Goal: Transaction & Acquisition: Book appointment/travel/reservation

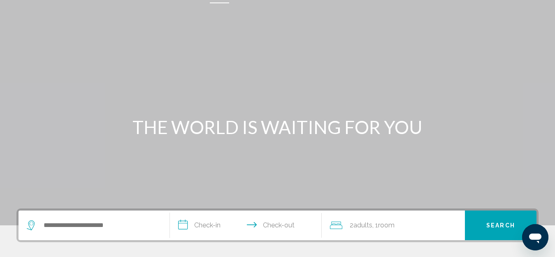
scroll to position [41, 0]
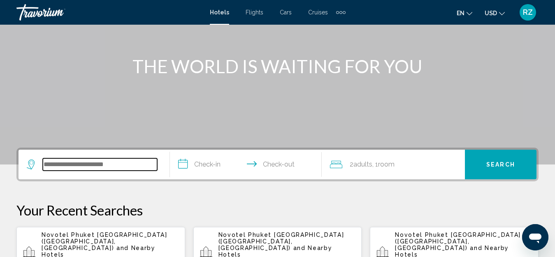
click at [106, 159] on input "Search widget" at bounding box center [100, 164] width 114 height 12
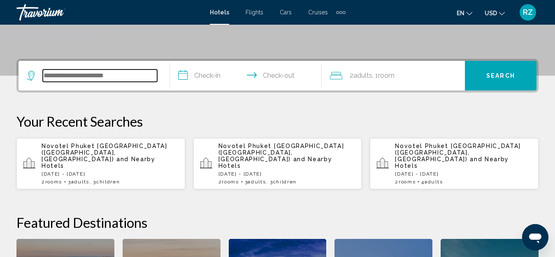
scroll to position [203, 0]
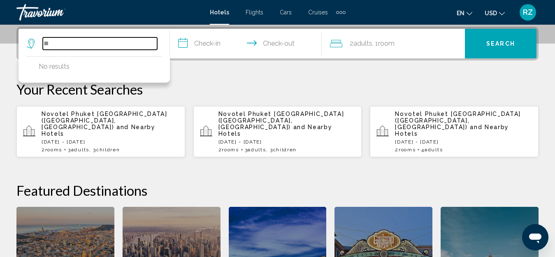
type input "*"
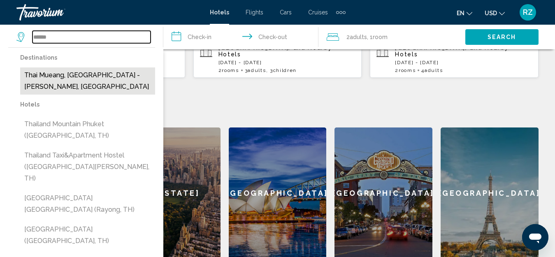
scroll to position [286, 0]
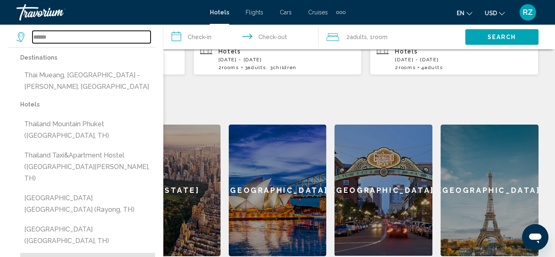
type input "**********"
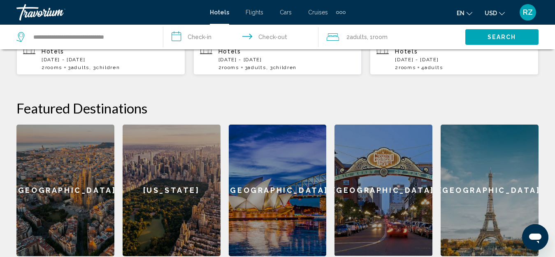
click at [195, 35] on input "**********" at bounding box center [242, 38] width 158 height 27
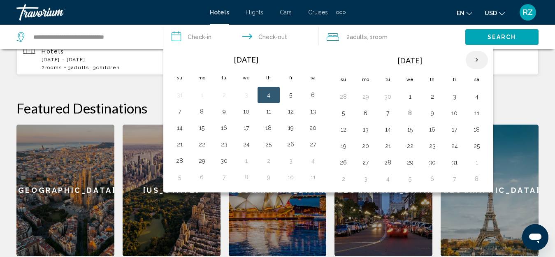
click at [480, 56] on th "Next month" at bounding box center [477, 60] width 22 height 18
click at [370, 95] on button "1" at bounding box center [365, 97] width 13 height 12
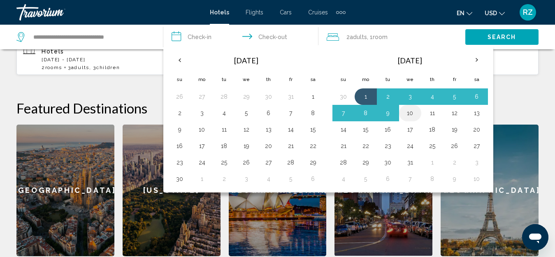
click at [415, 115] on button "10" at bounding box center [410, 113] width 13 height 12
type input "**********"
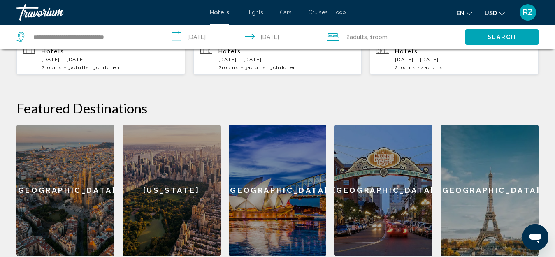
click at [386, 36] on span "Room" at bounding box center [380, 37] width 15 height 7
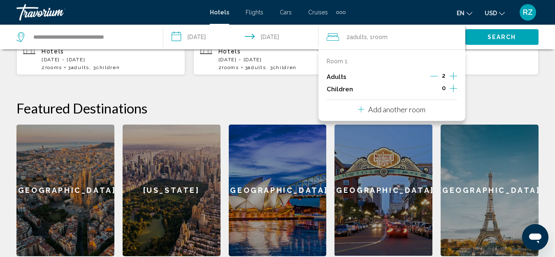
click at [453, 86] on icon "Increment children" at bounding box center [453, 89] width 7 height 10
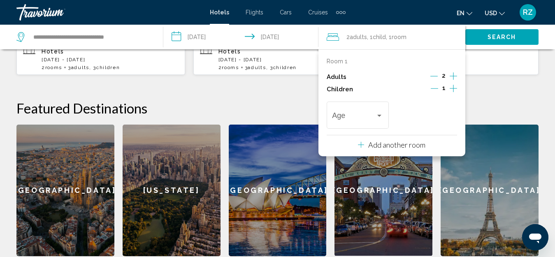
click at [453, 86] on icon "Increment children" at bounding box center [453, 89] width 7 height 10
click at [330, 119] on div "Age" at bounding box center [358, 114] width 62 height 29
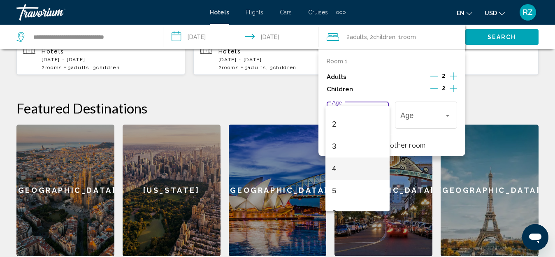
scroll to position [82, 0]
click at [356, 189] on span "7" at bounding box center [357, 190] width 51 height 22
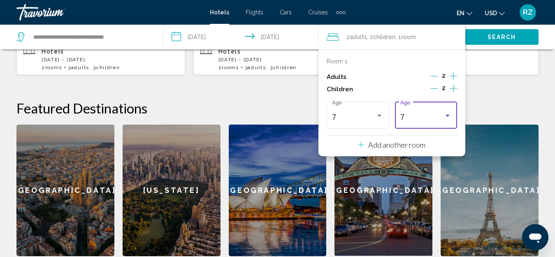
click at [433, 119] on div "7" at bounding box center [423, 117] width 44 height 8
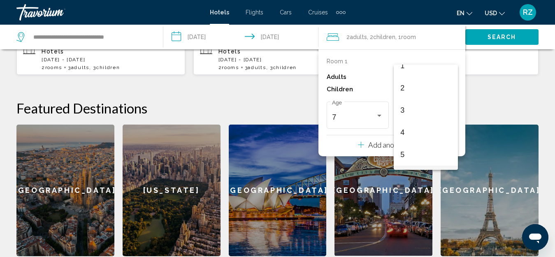
scroll to position [32, 0]
click at [424, 107] on span "3" at bounding box center [426, 111] width 51 height 22
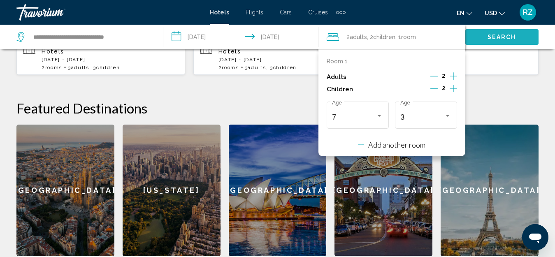
click at [508, 33] on span "Search" at bounding box center [502, 36] width 29 height 7
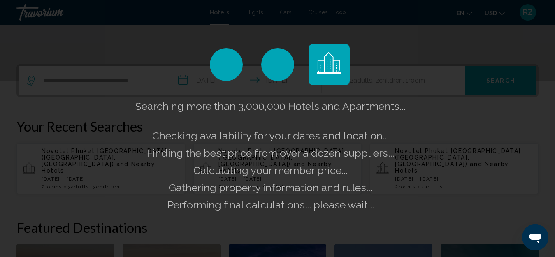
scroll to position [162, 0]
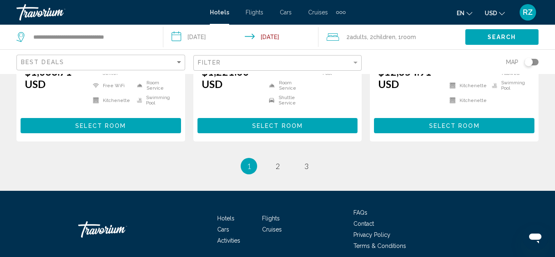
scroll to position [1194, 0]
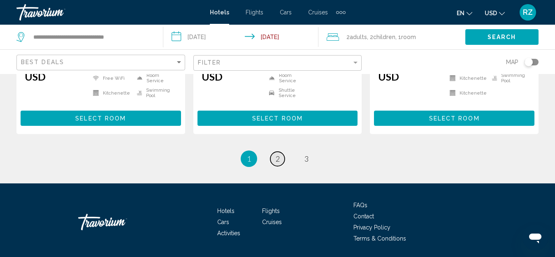
click at [277, 154] on span "2" at bounding box center [278, 158] width 4 height 9
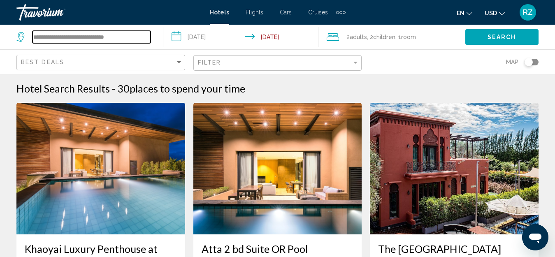
click at [127, 35] on input "**********" at bounding box center [92, 37] width 118 height 12
drag, startPoint x: 136, startPoint y: 37, endPoint x: 15, endPoint y: 31, distance: 121.1
click at [15, 31] on app-destination-search "**********" at bounding box center [81, 37] width 163 height 25
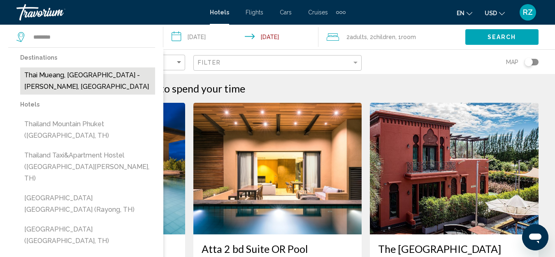
click at [97, 82] on button "Thai Mueang, Phuket - Phang Nga, Thailand" at bounding box center [87, 81] width 135 height 27
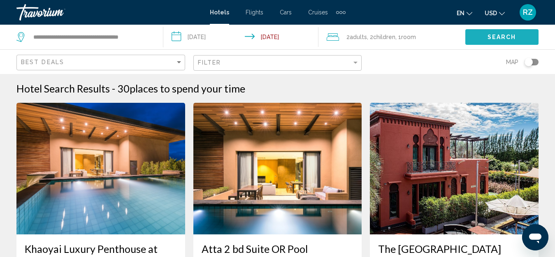
click at [502, 36] on span "Search" at bounding box center [502, 37] width 29 height 7
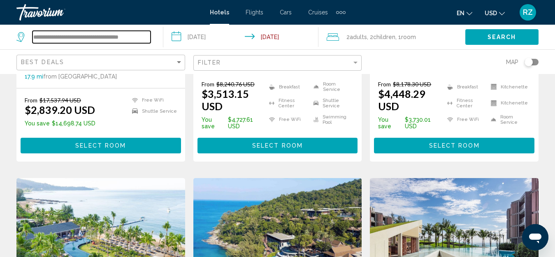
scroll to position [0, 4]
drag, startPoint x: 35, startPoint y: 36, endPoint x: 239, endPoint y: 39, distance: 203.8
click at [235, 40] on div "**********" at bounding box center [277, 37] width 555 height 25
drag, startPoint x: 79, startPoint y: 39, endPoint x: 0, endPoint y: 36, distance: 79.5
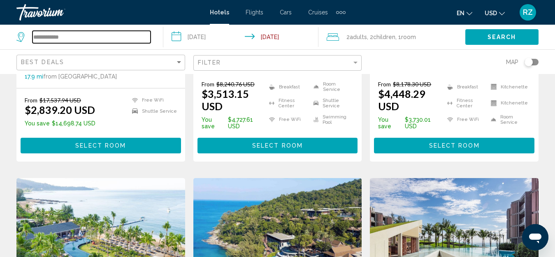
click at [0, 36] on app-destination-search "**********" at bounding box center [81, 37] width 163 height 25
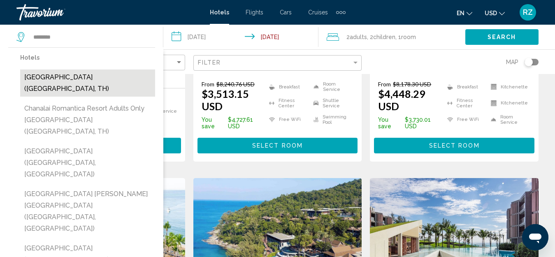
click at [54, 88] on button "Chanalai Garden Resort Kata Beach (Phuket, TH)" at bounding box center [87, 83] width 135 height 27
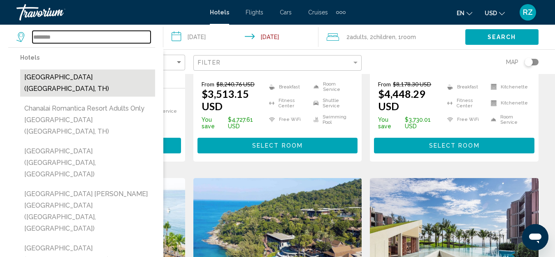
type input "**********"
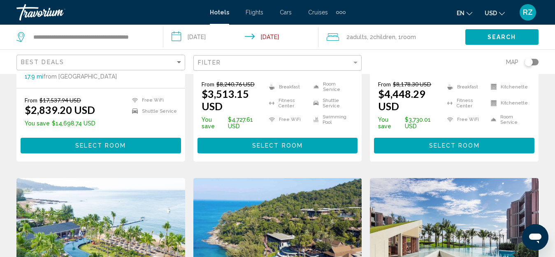
click at [487, 35] on button "Search" at bounding box center [502, 36] width 73 height 15
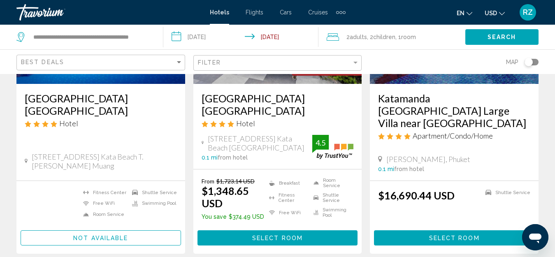
scroll to position [165, 0]
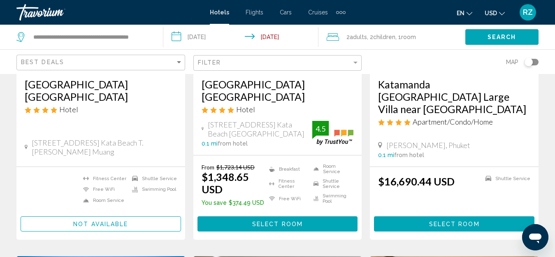
click at [280, 221] on span "Select Room" at bounding box center [277, 224] width 51 height 7
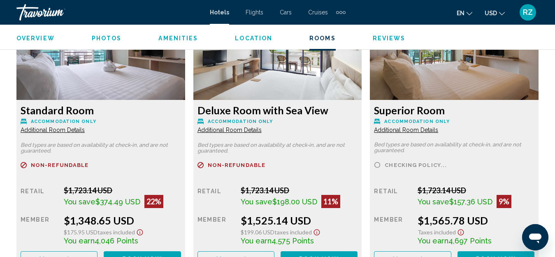
scroll to position [1326, 0]
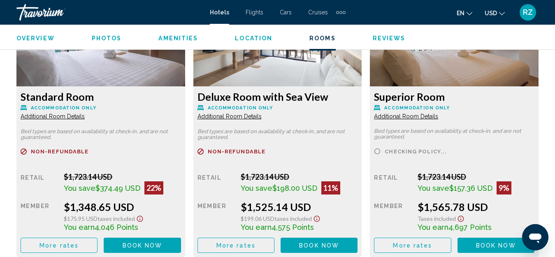
click at [70, 246] on span "More rates" at bounding box center [59, 245] width 39 height 7
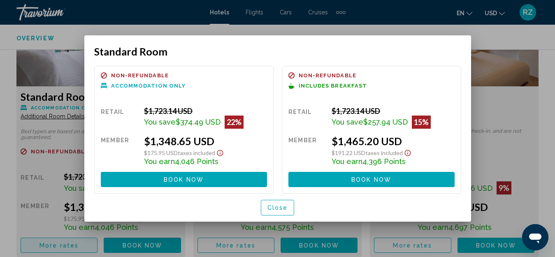
scroll to position [0, 0]
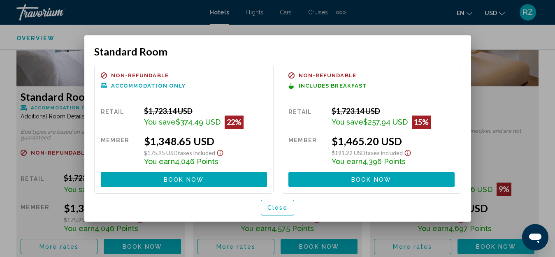
click at [282, 207] on span "Close" at bounding box center [278, 208] width 21 height 7
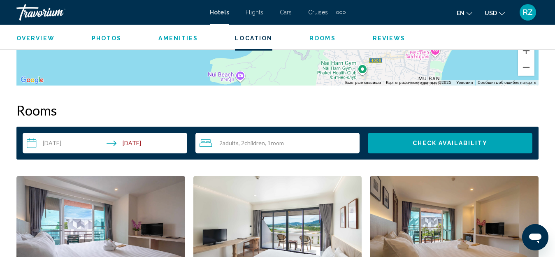
scroll to position [1121, 0]
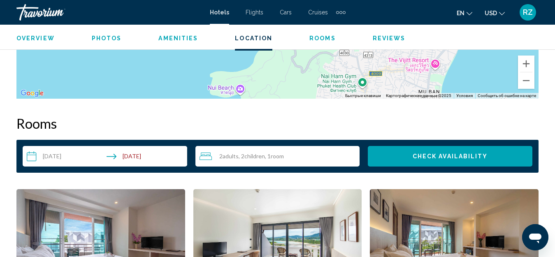
click at [254, 156] on span "Children" at bounding box center [255, 156] width 21 height 7
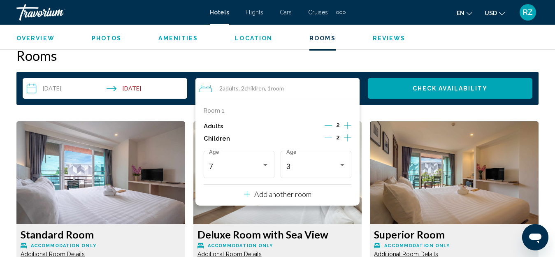
scroll to position [1203, 0]
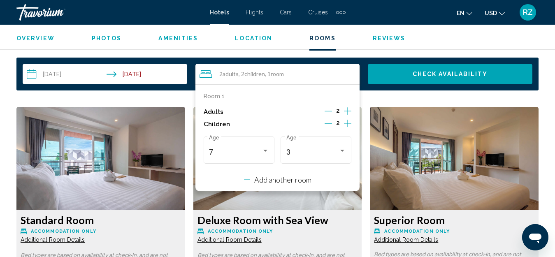
click at [287, 179] on p "Add another room" at bounding box center [282, 179] width 57 height 9
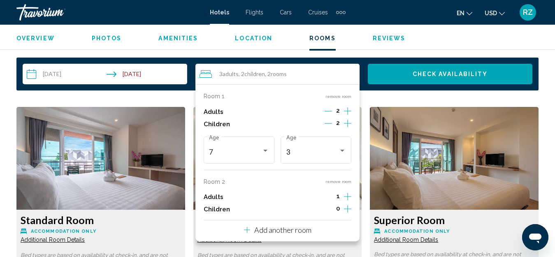
scroll to position [1244, 0]
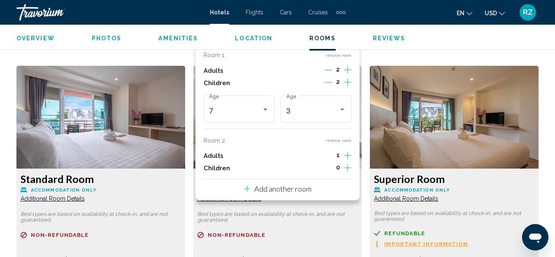
click at [346, 87] on icon "Increment children" at bounding box center [347, 82] width 7 height 10
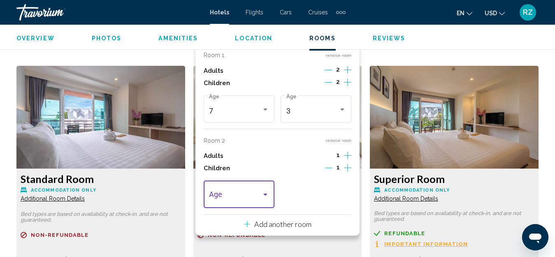
click at [237, 194] on span "Travelers: 3 adults, 3 children" at bounding box center [235, 197] width 52 height 8
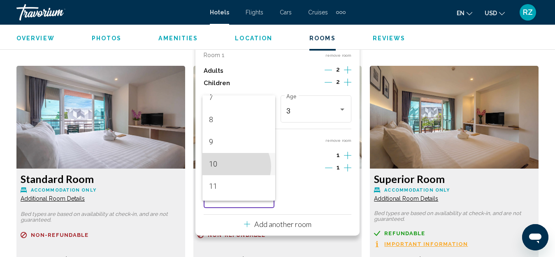
click at [235, 167] on span "10" at bounding box center [239, 164] width 60 height 22
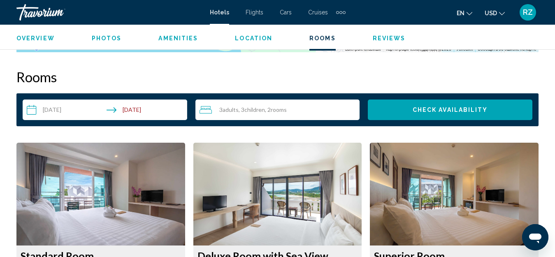
scroll to position [1162, 0]
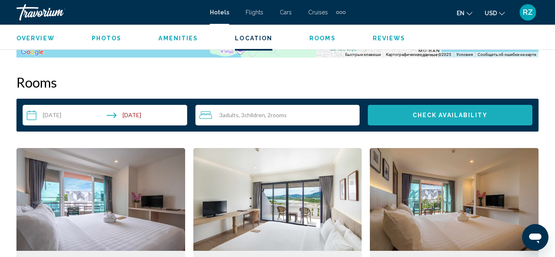
click at [427, 111] on button "Check Availability" at bounding box center [450, 115] width 165 height 21
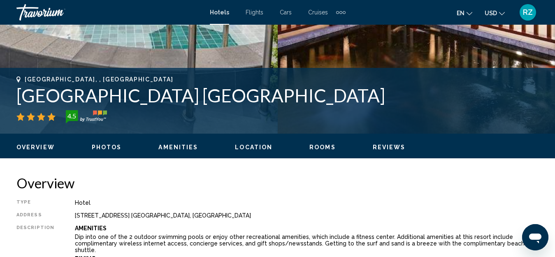
scroll to position [281, 0]
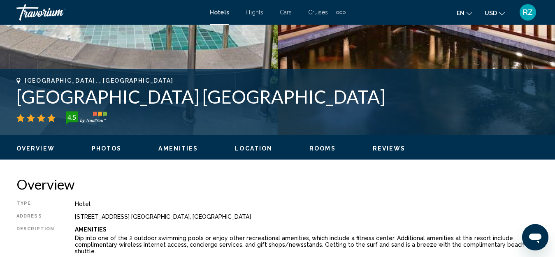
drag, startPoint x: 23, startPoint y: 92, endPoint x: 251, endPoint y: 102, distance: 228.3
click at [272, 107] on h1 "Orchidacea Resort Kata Beach" at bounding box center [277, 96] width 522 height 21
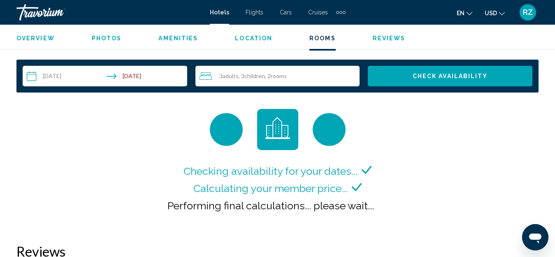
scroll to position [1186, 0]
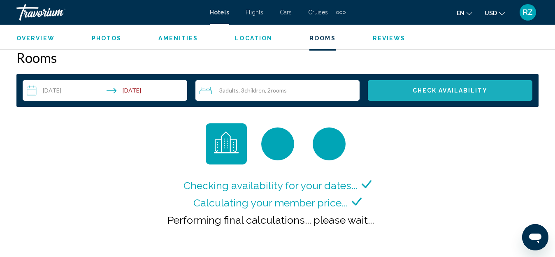
click at [447, 91] on span "Check Availability" at bounding box center [450, 91] width 75 height 7
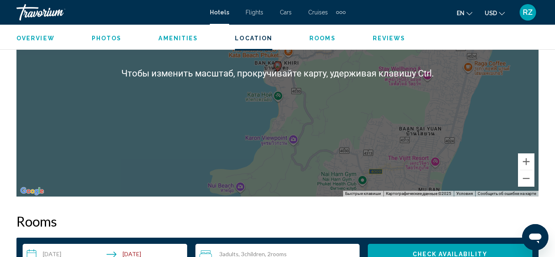
scroll to position [1070, 0]
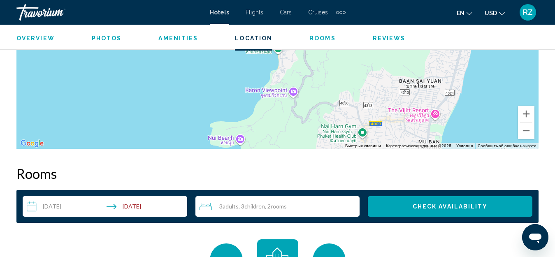
click at [256, 212] on div "3 Adult Adults , 3 Child Children , 2 Room rooms" at bounding box center [280, 206] width 161 height 21
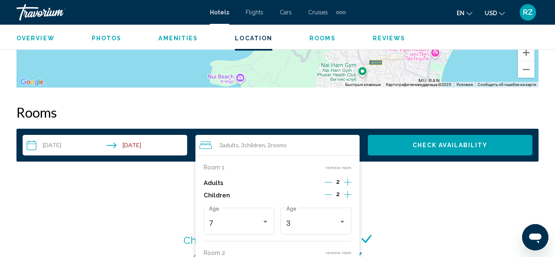
scroll to position [1235, 0]
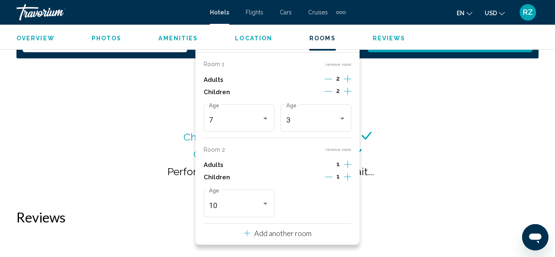
click at [331, 175] on icon "Decrement children" at bounding box center [328, 176] width 7 height 7
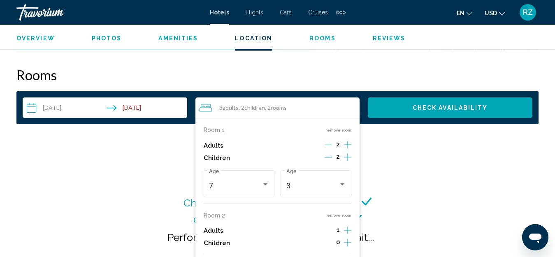
scroll to position [1153, 0]
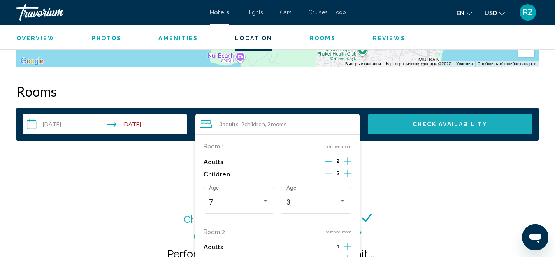
click at [436, 121] on span "Check Availability" at bounding box center [450, 124] width 75 height 7
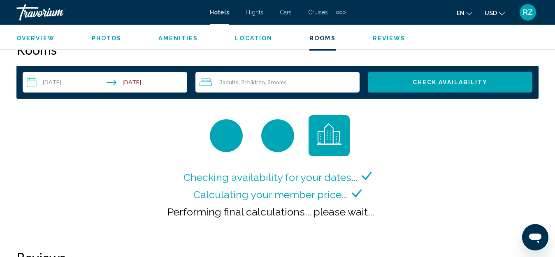
scroll to position [989, 0]
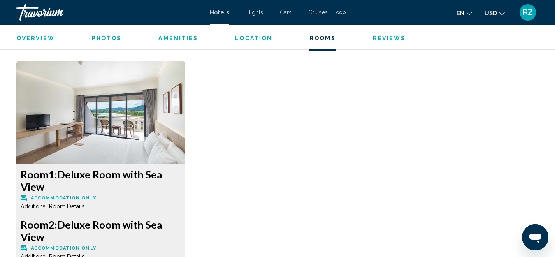
scroll to position [1153, 0]
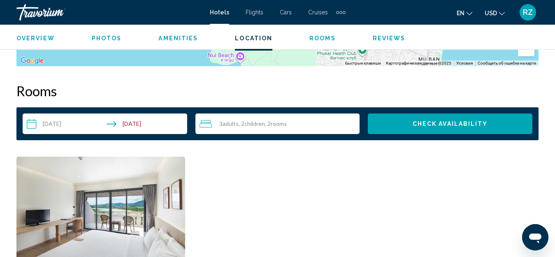
click at [270, 122] on span ", 2 Room rooms" at bounding box center [276, 124] width 22 height 7
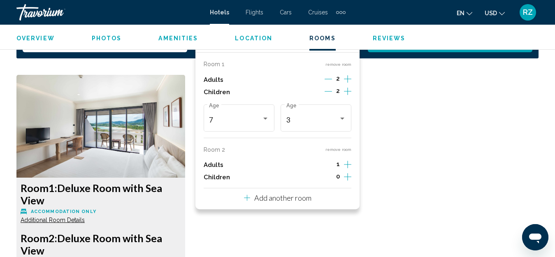
scroll to position [1235, 0]
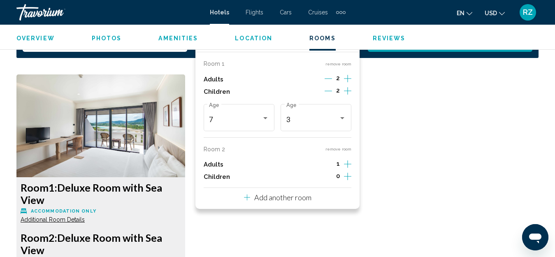
click at [347, 96] on icon "Increment children" at bounding box center [347, 91] width 7 height 10
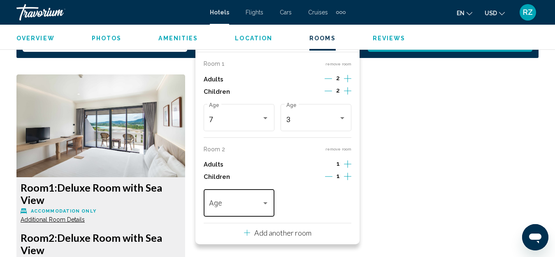
click at [254, 196] on div "Age" at bounding box center [239, 202] width 60 height 29
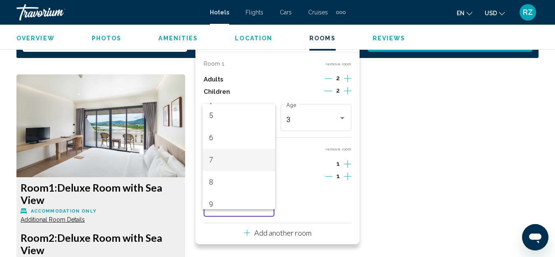
scroll to position [165, 0]
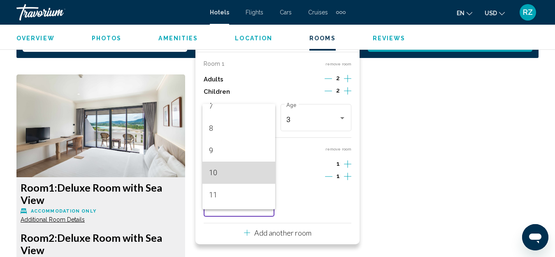
click at [243, 172] on span "10" at bounding box center [239, 173] width 60 height 22
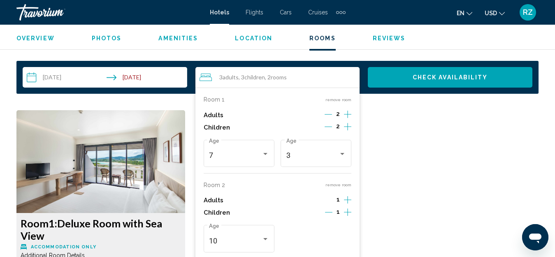
scroll to position [1194, 0]
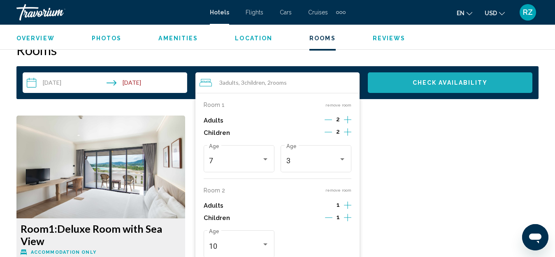
click at [424, 82] on span "Check Availability" at bounding box center [450, 83] width 75 height 7
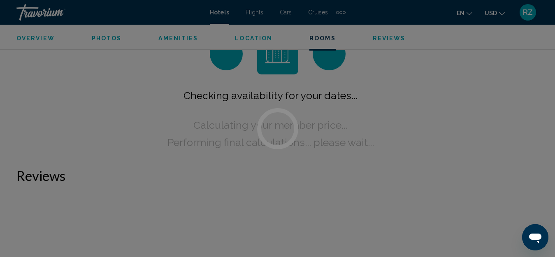
scroll to position [1186, 0]
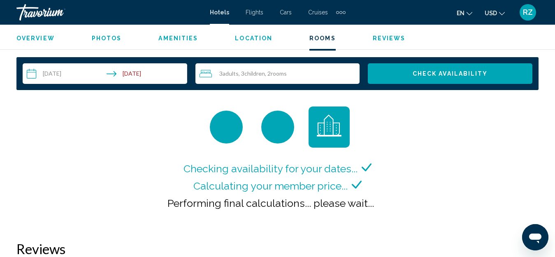
scroll to position [1194, 0]
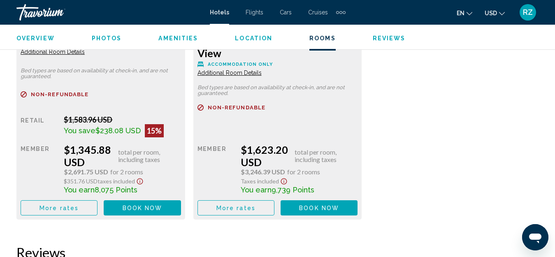
scroll to position [1441, 0]
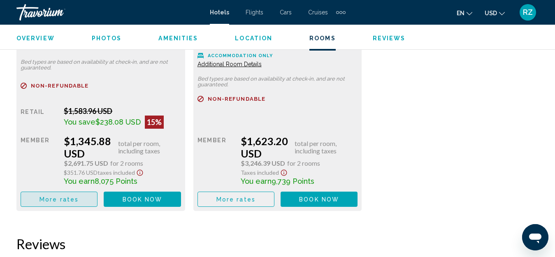
click at [60, 194] on button "More rates" at bounding box center [59, 199] width 77 height 15
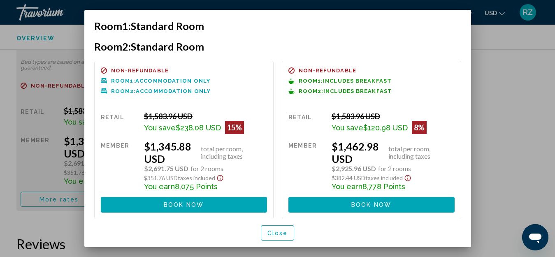
scroll to position [0, 0]
click at [492, 149] on div at bounding box center [277, 128] width 555 height 257
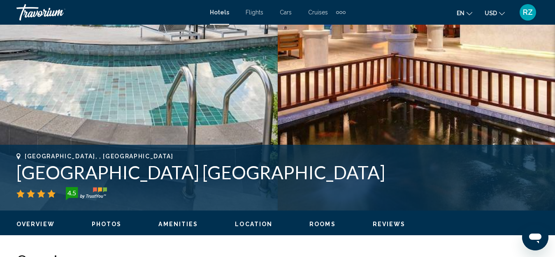
scroll to position [370, 0]
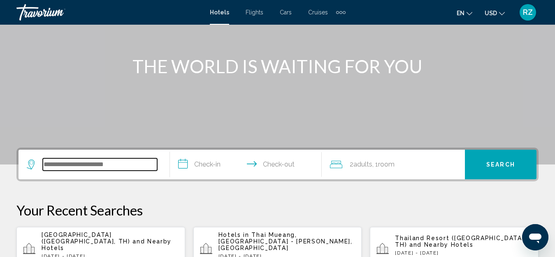
click at [117, 167] on input "Search widget" at bounding box center [100, 164] width 114 height 12
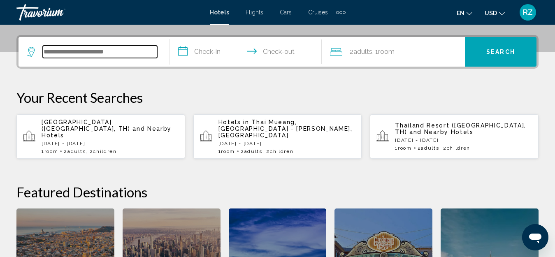
scroll to position [203, 0]
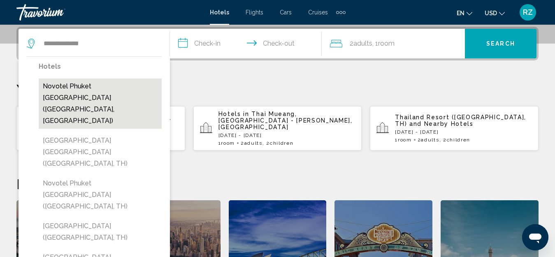
click at [105, 95] on button "Novotel Phuket [GEOGRAPHIC_DATA] ([GEOGRAPHIC_DATA], [GEOGRAPHIC_DATA])" at bounding box center [100, 104] width 123 height 50
type input "**********"
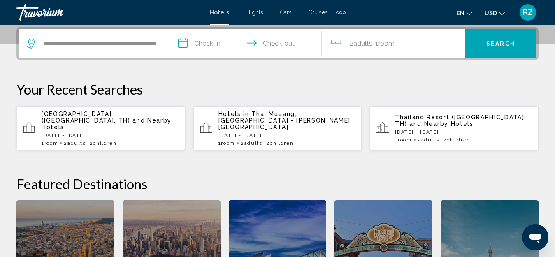
click at [217, 41] on input "**********" at bounding box center [247, 45] width 155 height 32
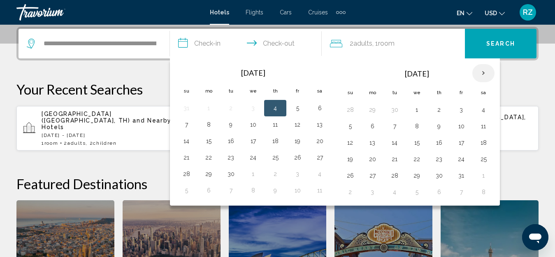
click at [486, 74] on th "Next month" at bounding box center [484, 73] width 22 height 18
drag, startPoint x: 375, startPoint y: 107, endPoint x: 394, endPoint y: 111, distance: 19.0
click at [381, 108] on td "1" at bounding box center [372, 110] width 22 height 16
click at [421, 128] on button "10" at bounding box center [416, 127] width 13 height 12
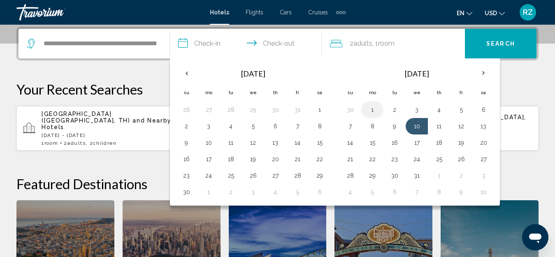
click at [367, 109] on button "1" at bounding box center [372, 110] width 13 height 12
type input "**********"
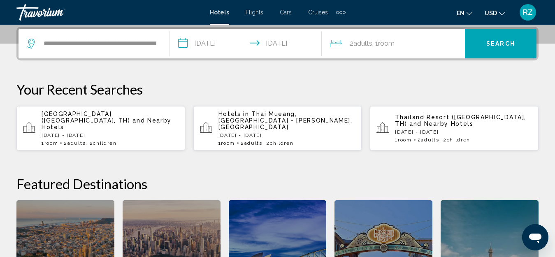
click at [386, 45] on span "Room" at bounding box center [386, 44] width 16 height 8
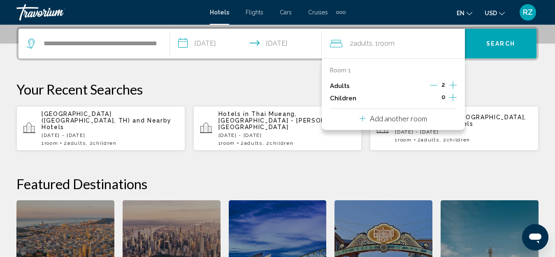
click at [454, 95] on icon "Increment children" at bounding box center [453, 98] width 7 height 10
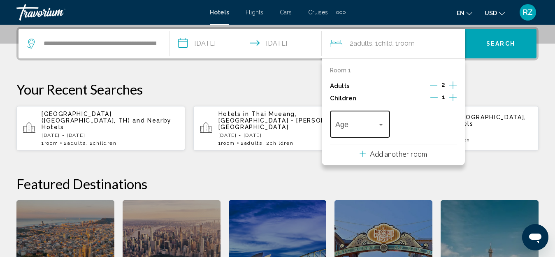
click at [374, 123] on span "Travelers: 2 adults, 1 child" at bounding box center [356, 126] width 42 height 8
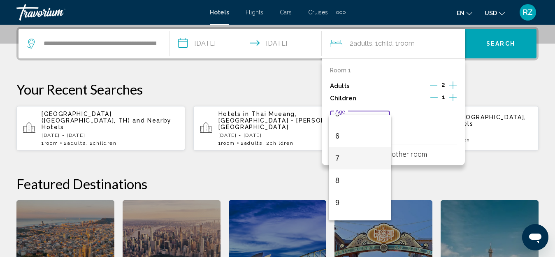
scroll to position [165, 0]
click at [360, 179] on span "10" at bounding box center [359, 184] width 49 height 22
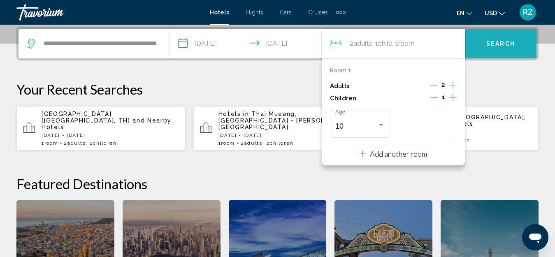
click at [503, 48] on button "Search" at bounding box center [501, 44] width 72 height 30
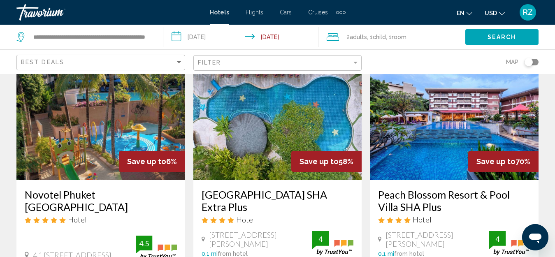
scroll to position [41, 0]
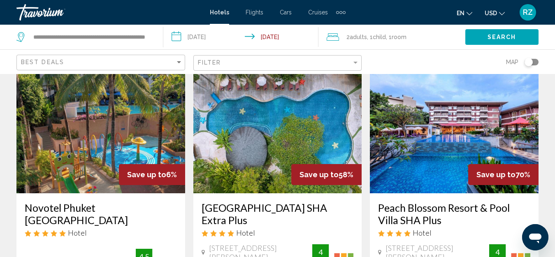
click at [111, 130] on img "Main content" at bounding box center [100, 128] width 169 height 132
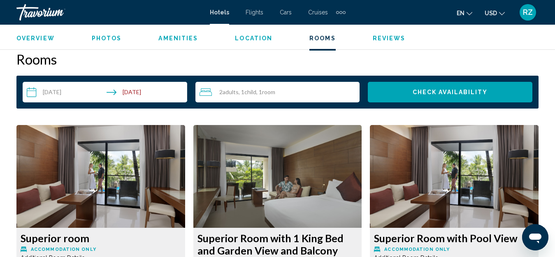
scroll to position [1162, 0]
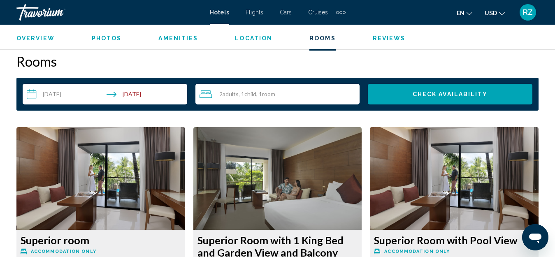
click at [298, 91] on div "2 Adult Adults , 1 Child Children , 1 Room rooms" at bounding box center [280, 94] width 161 height 10
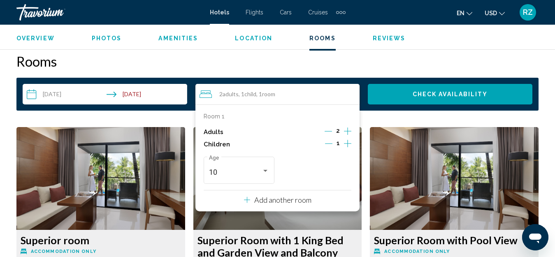
click at [303, 202] on p "Add another room" at bounding box center [282, 200] width 57 height 9
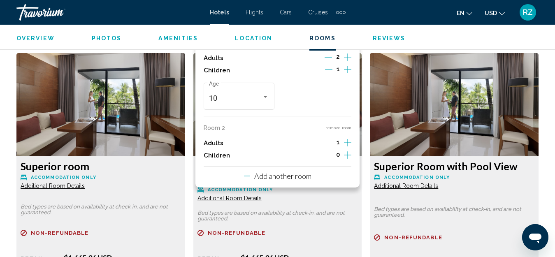
scroll to position [1244, 0]
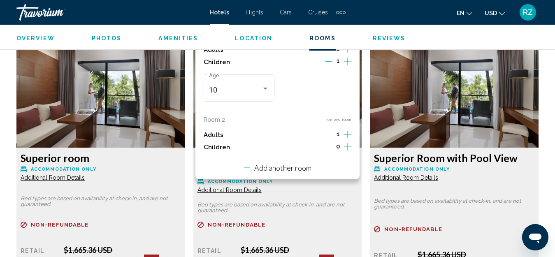
click at [347, 66] on icon "Increment children" at bounding box center [347, 61] width 7 height 10
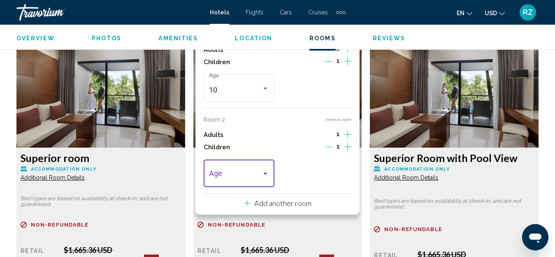
click at [266, 179] on div "Travelers: 3 adults, 2 children" at bounding box center [239, 176] width 60 height 8
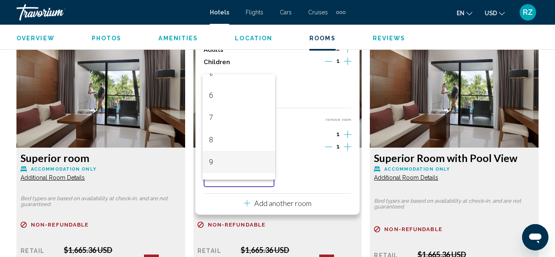
scroll to position [165, 0]
click at [238, 144] on span "10" at bounding box center [239, 143] width 60 height 22
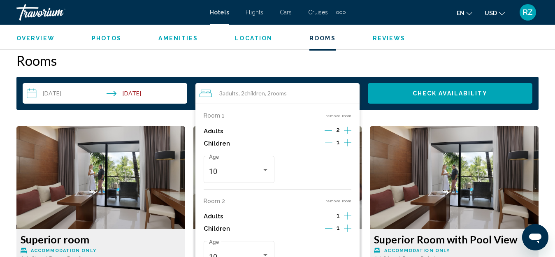
scroll to position [1162, 0]
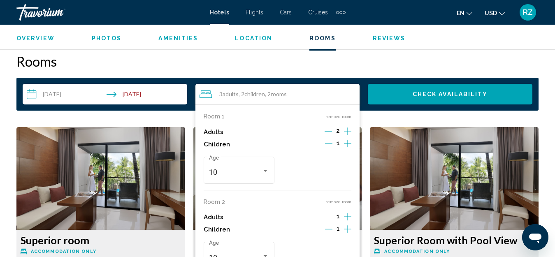
click at [429, 89] on button "Check Availability" at bounding box center [450, 94] width 165 height 21
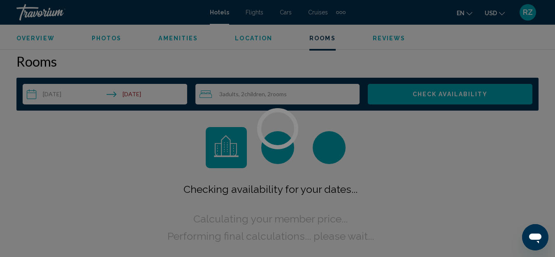
scroll to position [1166, 0]
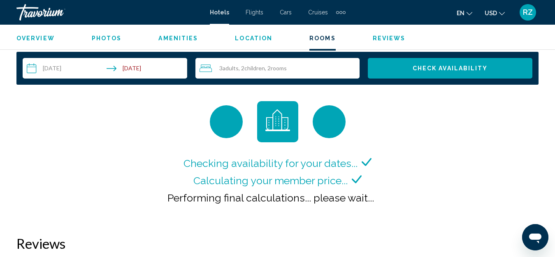
scroll to position [1194, 0]
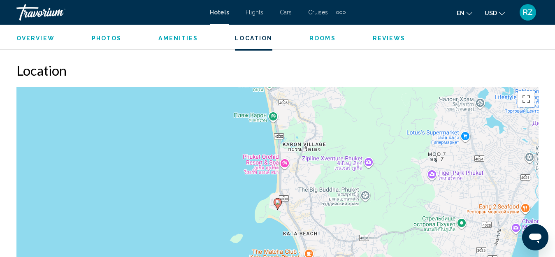
scroll to position [906, 0]
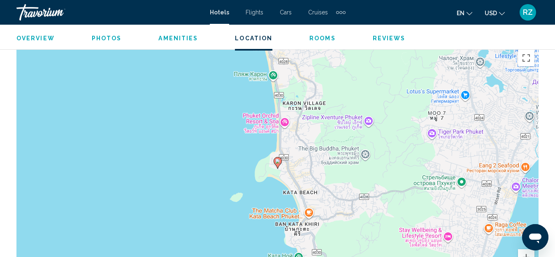
click at [285, 124] on div "Чтобы активировать перетаскивание с помощью клавиатуры, нажмите Alt + Ввод. Пос…" at bounding box center [277, 169] width 522 height 247
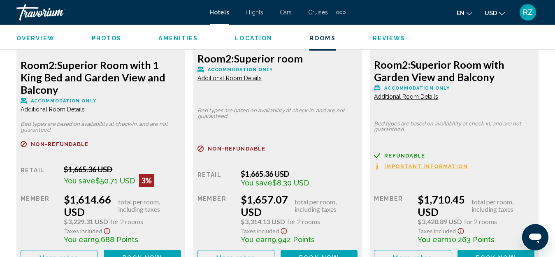
scroll to position [1482, 0]
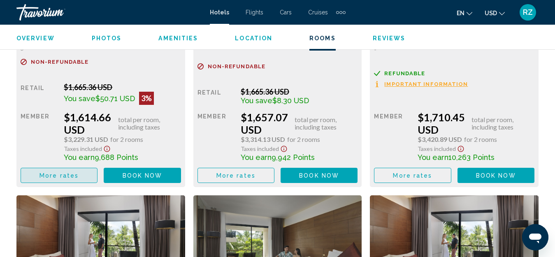
click at [82, 174] on button "More rates" at bounding box center [59, 175] width 77 height 15
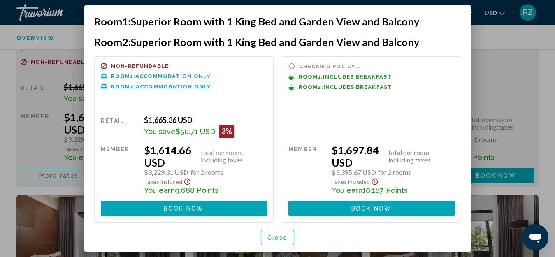
scroll to position [0, 0]
click at [505, 70] on div at bounding box center [277, 128] width 555 height 257
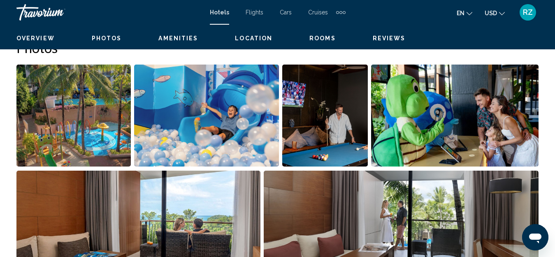
scroll to position [330, 0]
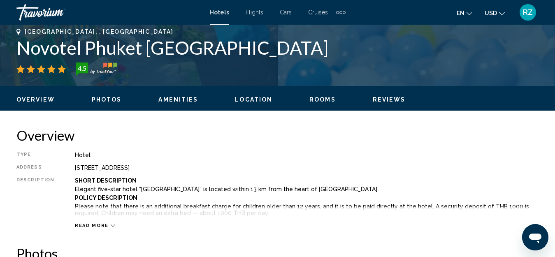
drag, startPoint x: 368, startPoint y: 49, endPoint x: 6, endPoint y: 50, distance: 361.8
click at [6, 50] on div "[GEOGRAPHIC_DATA], , [GEOGRAPHIC_DATA] [GEOGRAPHIC_DATA] [GEOGRAPHIC_DATA] 4.5 …" at bounding box center [277, 52] width 555 height 49
copy h1 "Novotel Phuket [GEOGRAPHIC_DATA]"
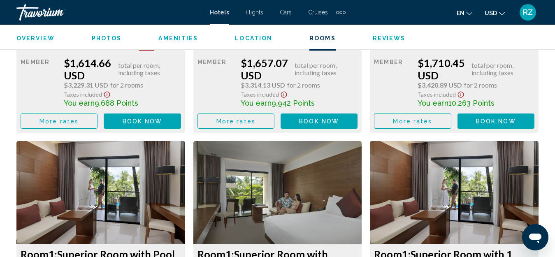
scroll to position [1482, 0]
